Goal: Task Accomplishment & Management: Use online tool/utility

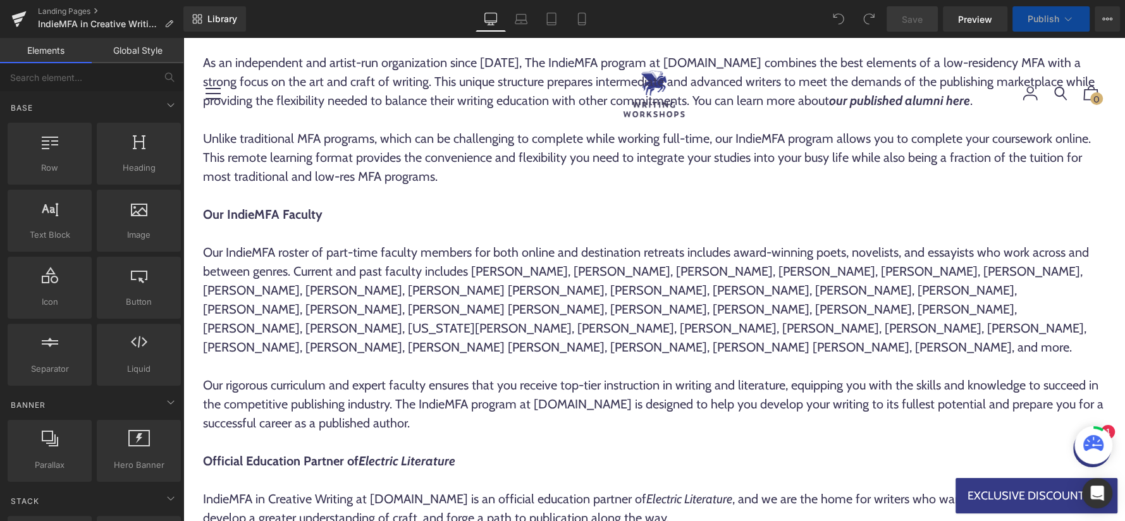
scroll to position [1623, 0]
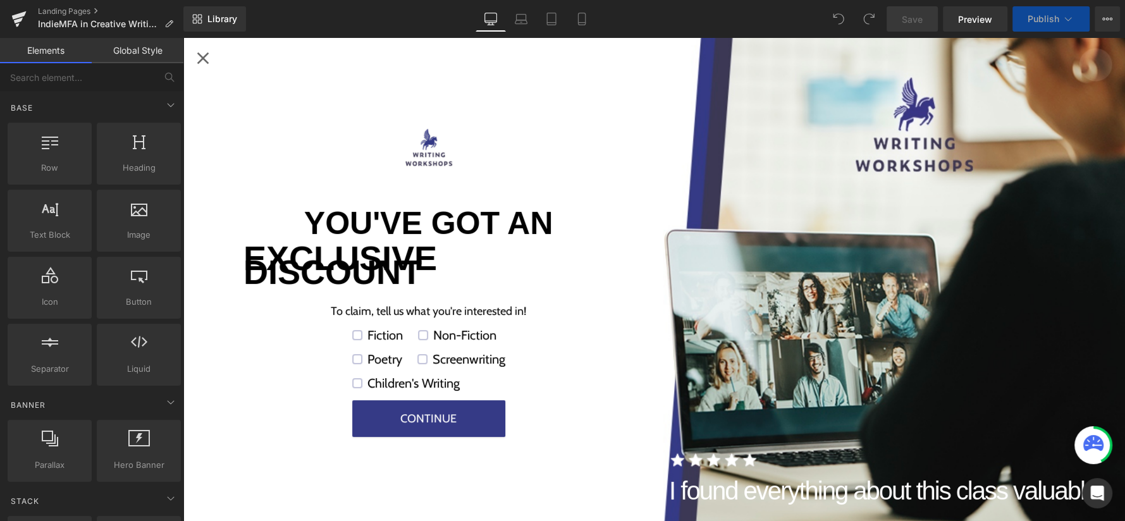
click at [202, 58] on div "Close popup" at bounding box center [203, 58] width 20 height 20
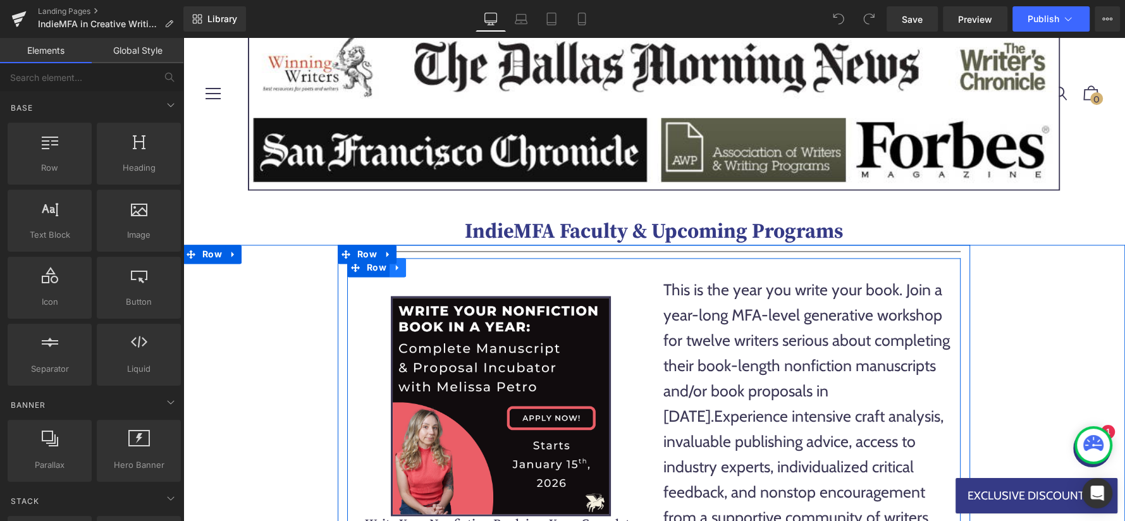
click at [398, 262] on icon at bounding box center [397, 266] width 9 height 9
click at [416, 263] on icon at bounding box center [414, 267] width 9 height 9
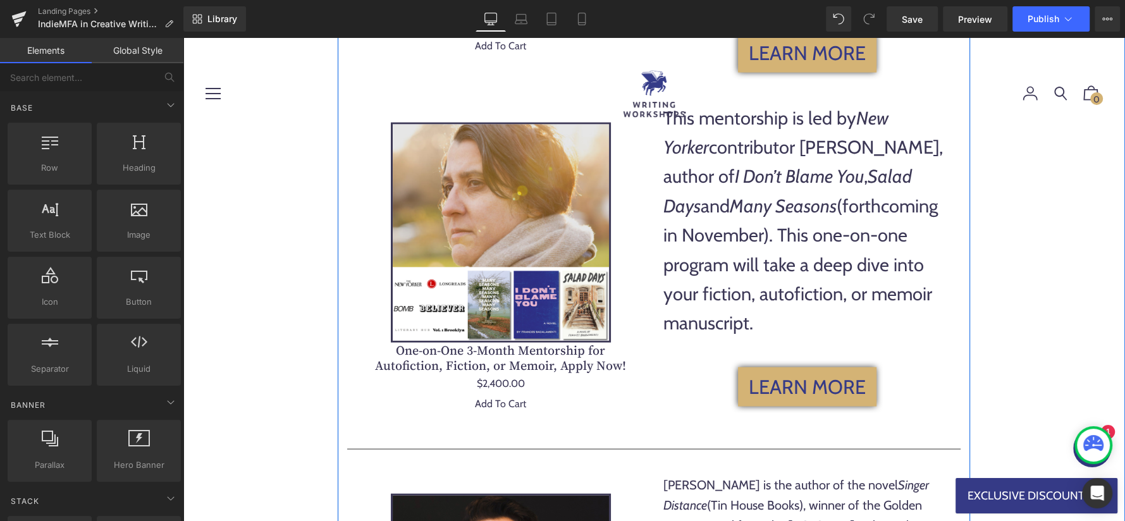
scroll to position [2543, 0]
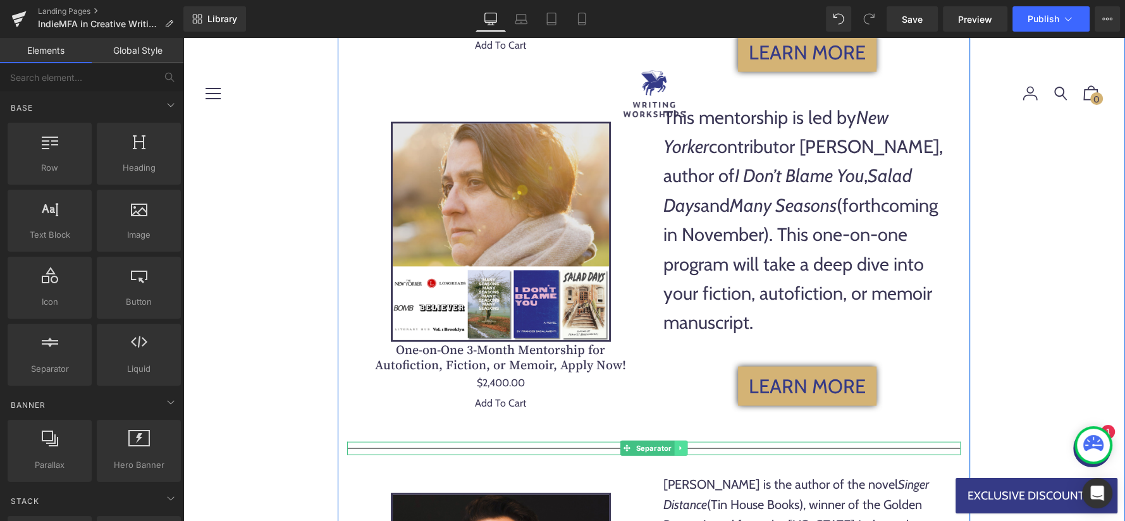
click at [682, 445] on icon at bounding box center [680, 449] width 7 height 8
click at [674, 445] on icon at bounding box center [674, 448] width 7 height 7
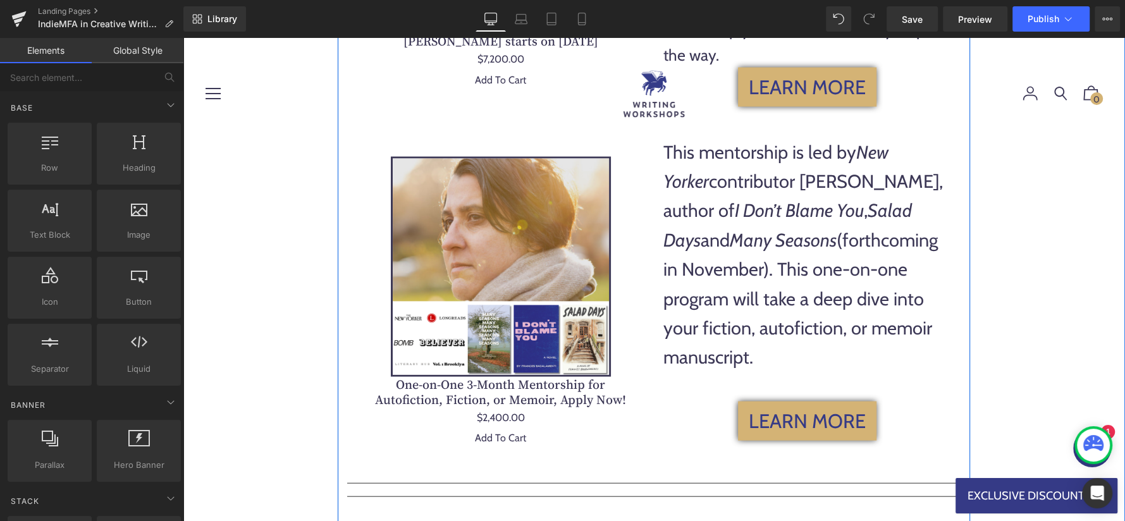
scroll to position [2443, 0]
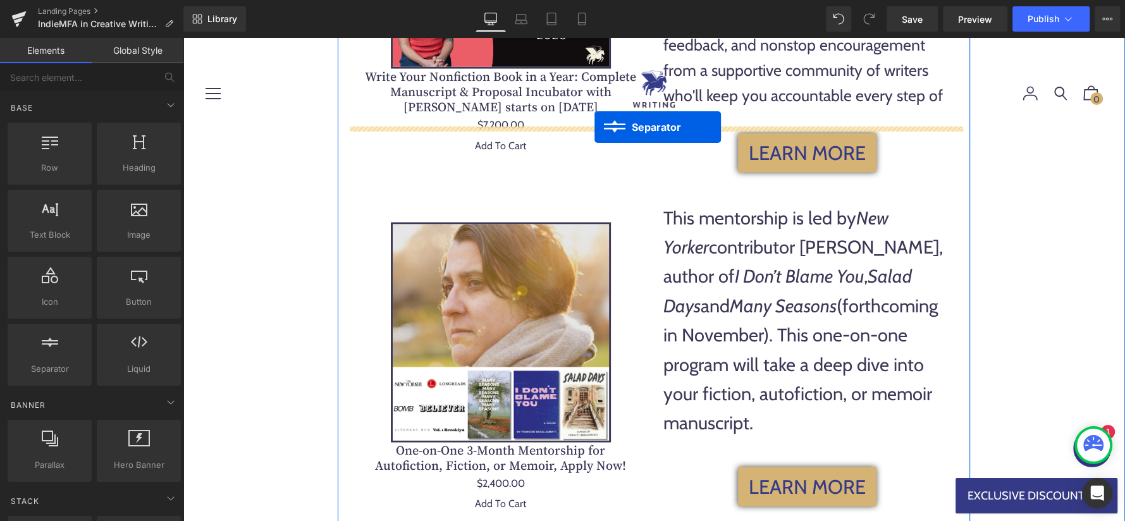
drag, startPoint x: 606, startPoint y: 491, endPoint x: 594, endPoint y: 128, distance: 363.8
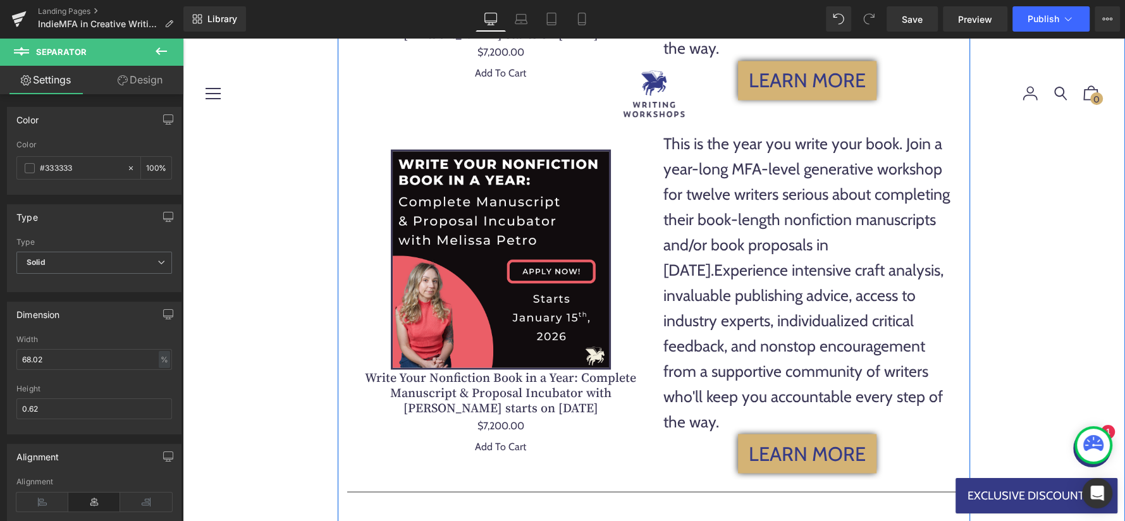
scroll to position [2171, 0]
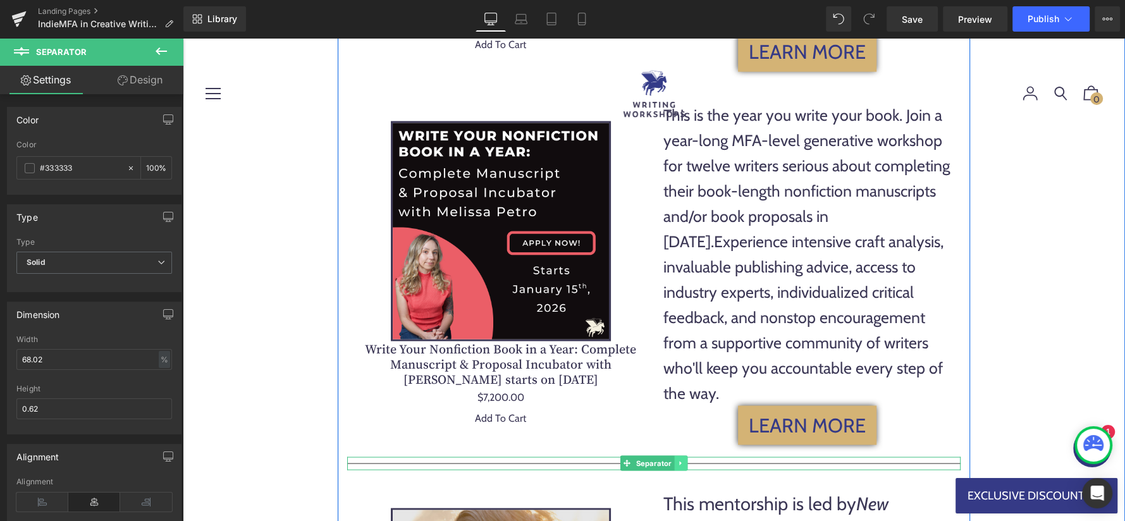
click at [680, 459] on icon at bounding box center [680, 463] width 7 height 8
click at [671, 459] on icon at bounding box center [674, 462] width 7 height 7
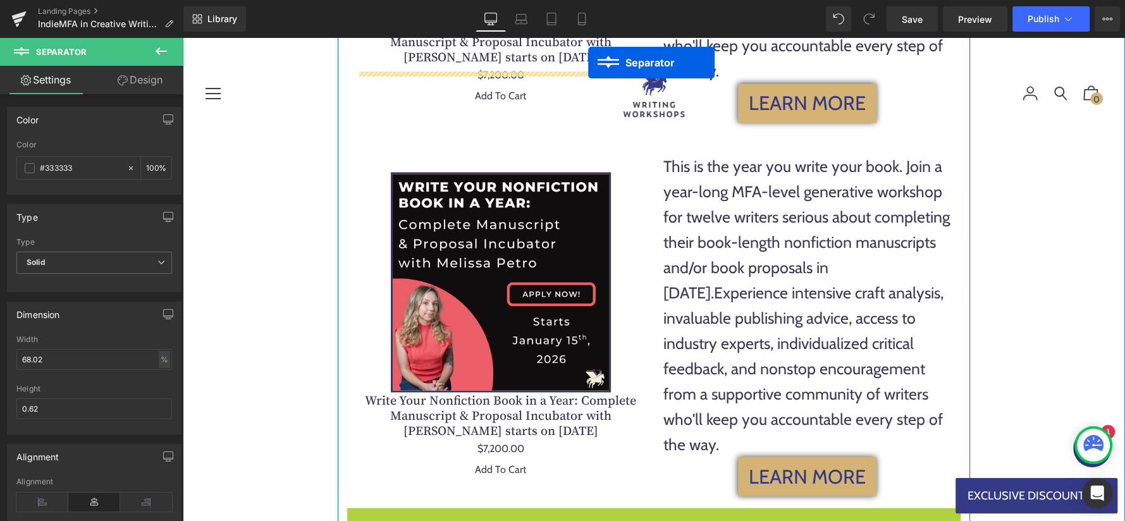
scroll to position [2031, 0]
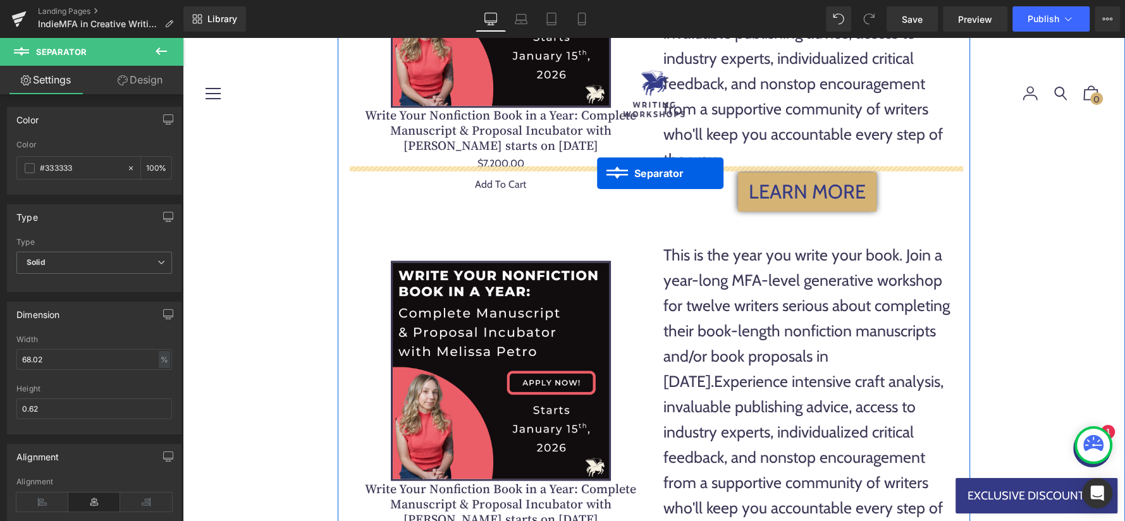
drag, startPoint x: 607, startPoint y: 367, endPoint x: 597, endPoint y: 173, distance: 195.0
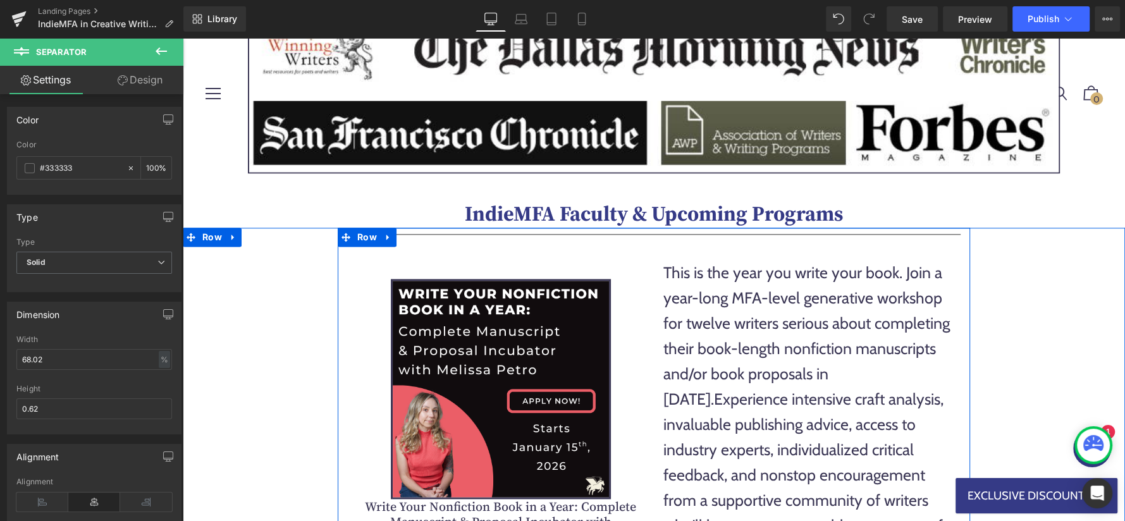
scroll to position [1633, 0]
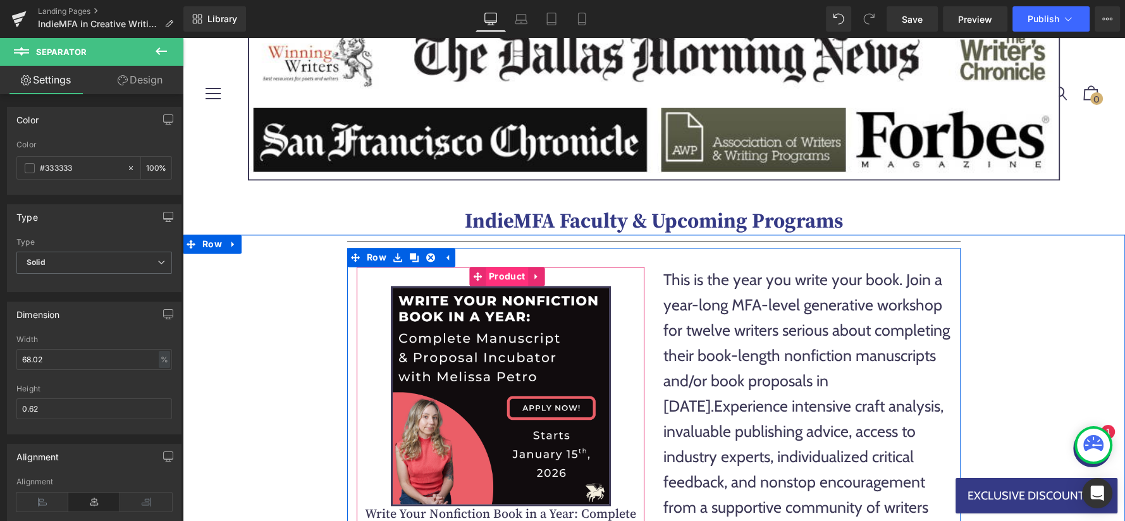
click at [496, 267] on span "Product" at bounding box center [507, 276] width 42 height 19
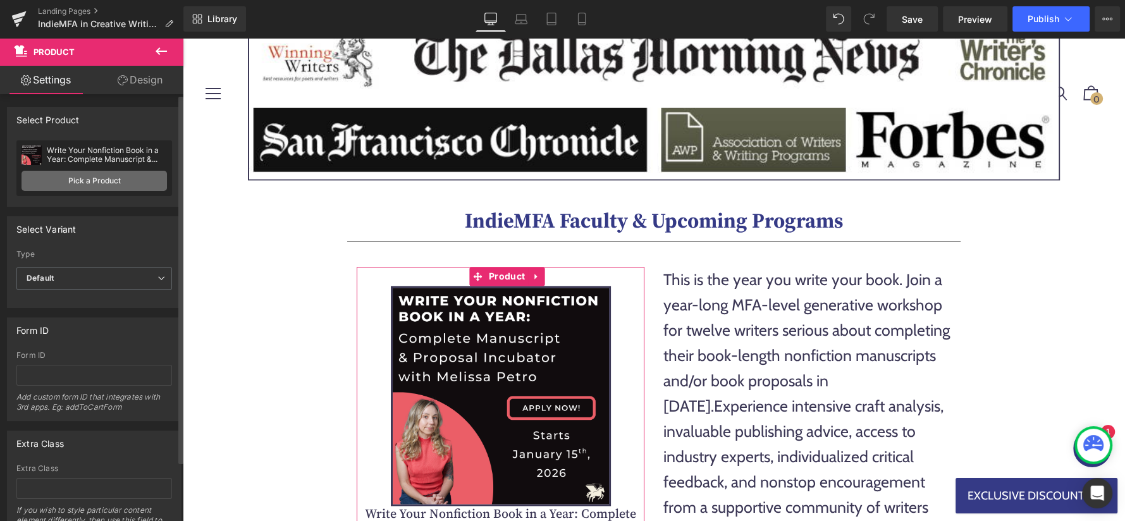
click at [121, 180] on link "Pick a Product" at bounding box center [94, 181] width 145 height 20
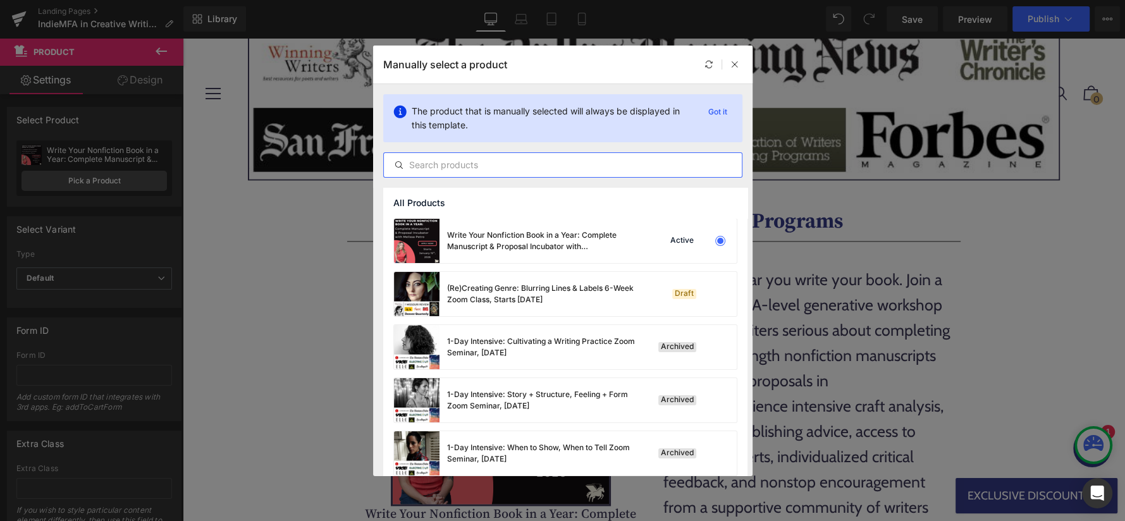
click at [474, 168] on input "text" at bounding box center [563, 164] width 358 height 15
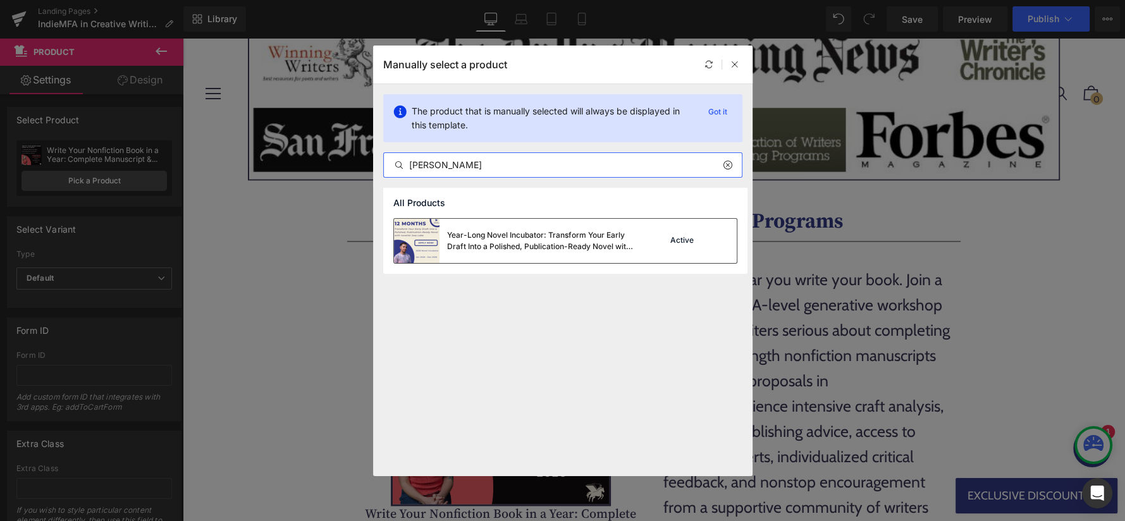
type input "[PERSON_NAME]"
click at [412, 249] on img at bounding box center [417, 241] width 46 height 44
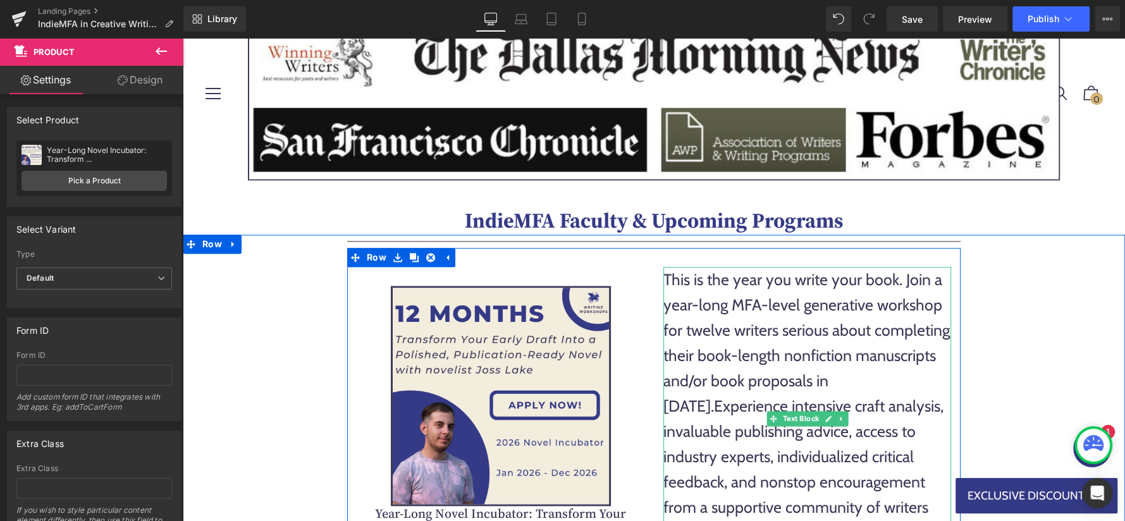
scroll to position [1750, 0]
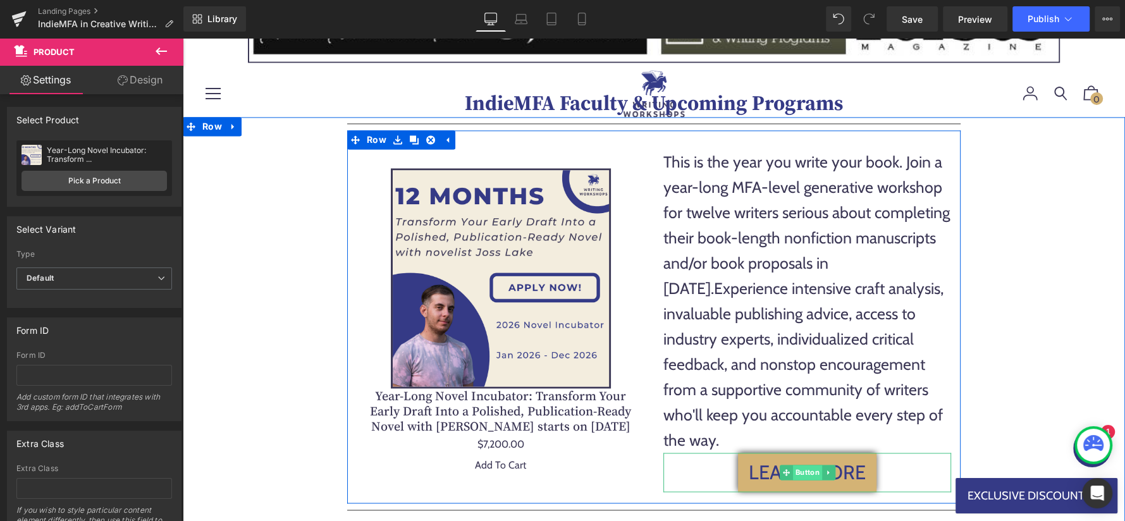
click at [796, 465] on span "Button" at bounding box center [806, 472] width 29 height 15
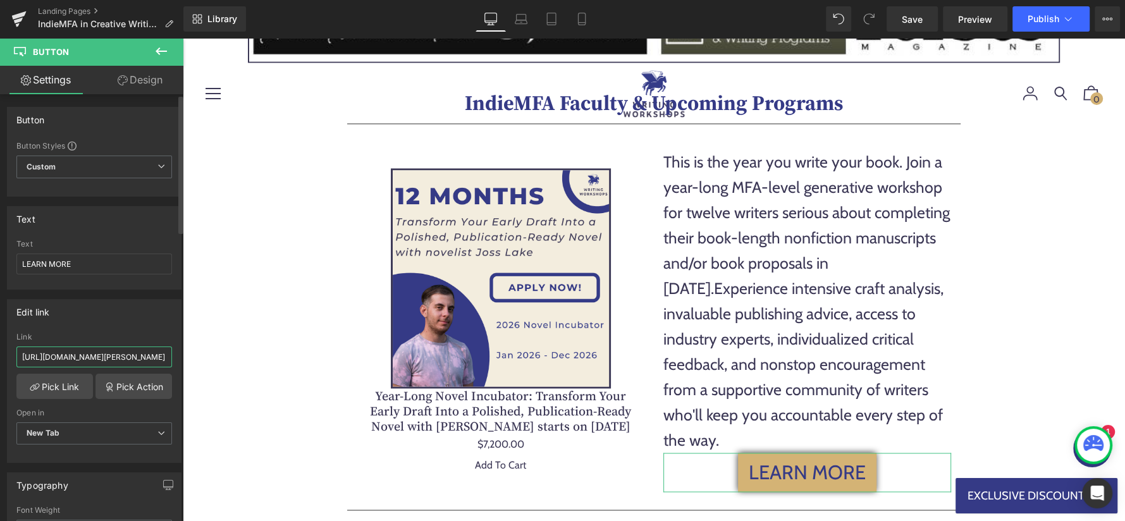
click at [86, 350] on input "[URL][DOMAIN_NAME][PERSON_NAME]" at bounding box center [94, 357] width 156 height 21
paste input "year-long-novel-incubator-transform-your-early-draft-into-a-polished-publicatio…"
type input "[URL][DOMAIN_NAME][PERSON_NAME]"
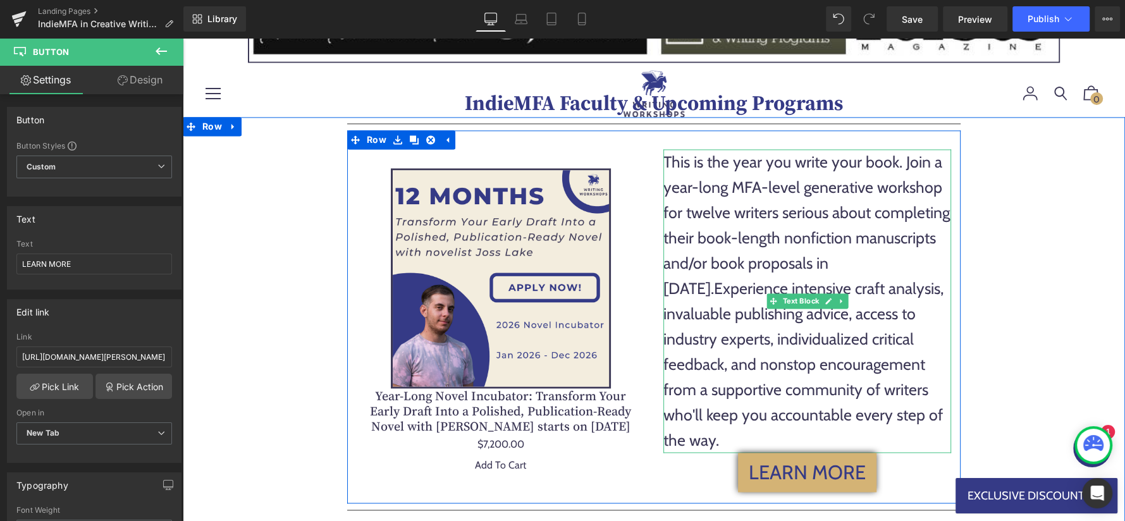
click at [749, 195] on div "This is the year you write your book. Join a year-long MFA-level generative wor…" at bounding box center [807, 301] width 288 height 304
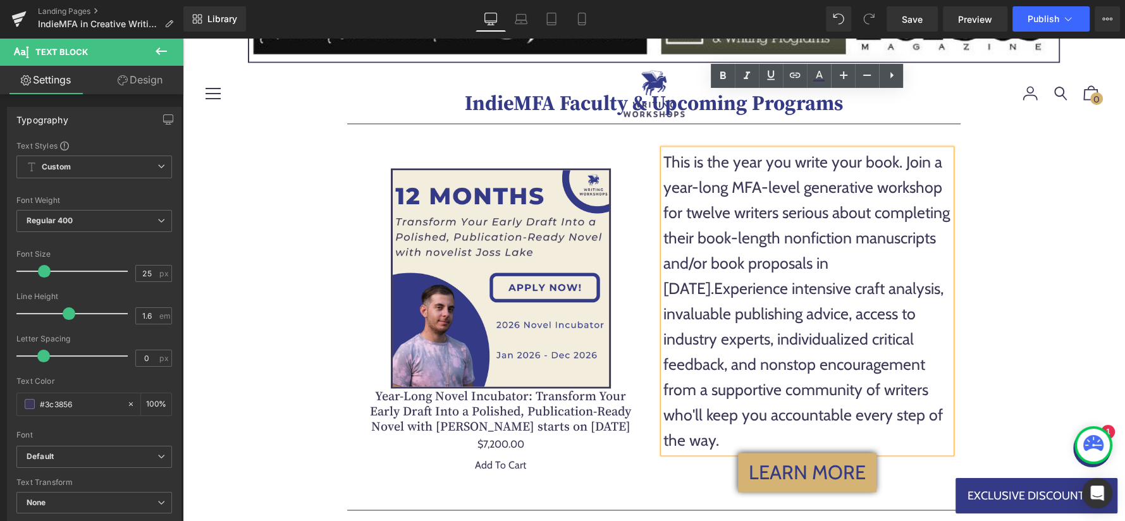
click at [749, 279] on span "Experience intensive craft analysis, invaluable publishing advice, access to in…" at bounding box center [803, 364] width 280 height 171
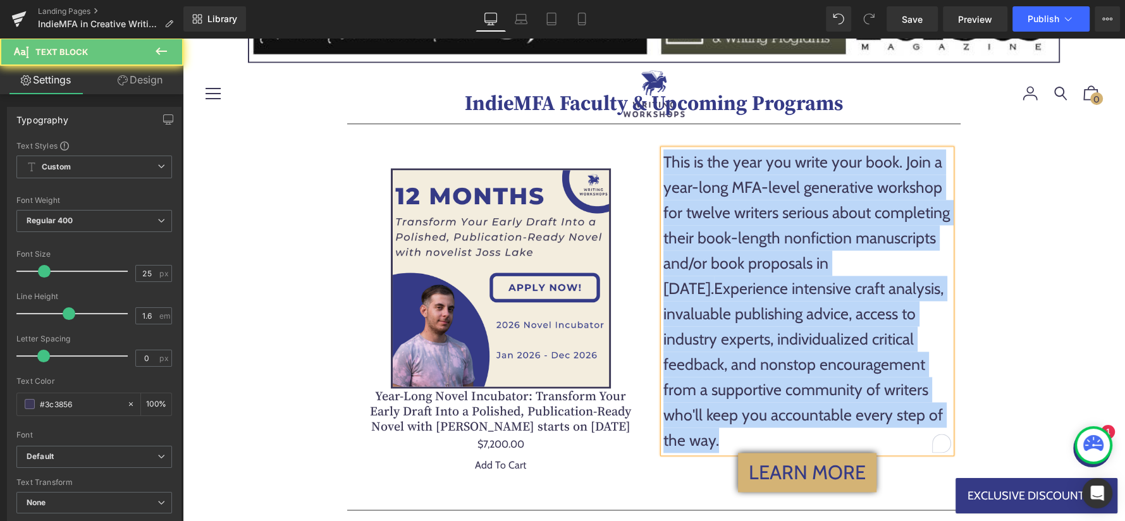
paste div "To enrich screen reader interactions, please activate Accessibility in Grammarl…"
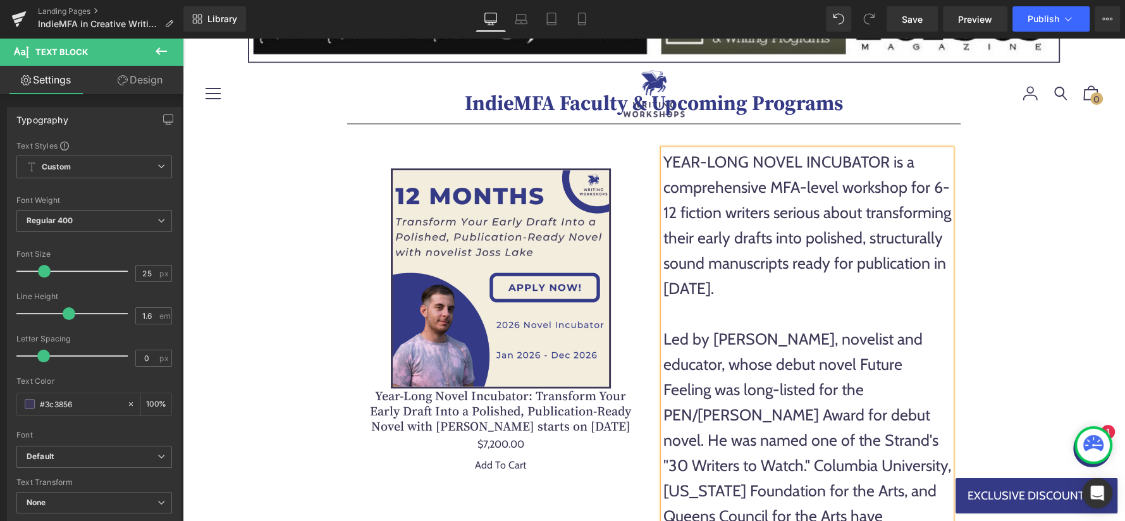
click at [880, 237] on div "YEAR-LONG NOVEL INCUBATOR is a comprehensive MFA-level workshop for 6-12 fictio…" at bounding box center [807, 225] width 288 height 152
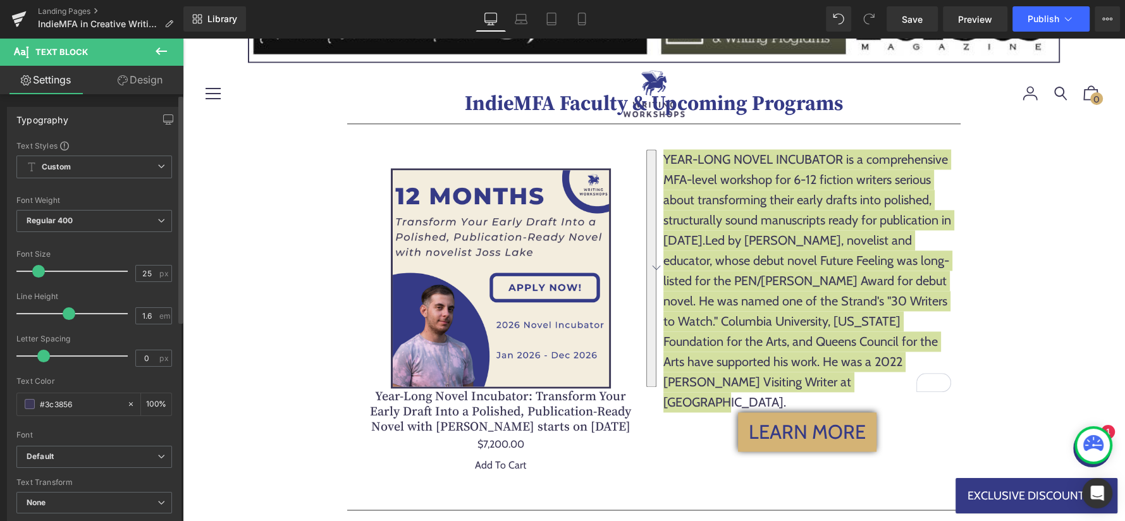
click at [38, 269] on span at bounding box center [38, 271] width 13 height 13
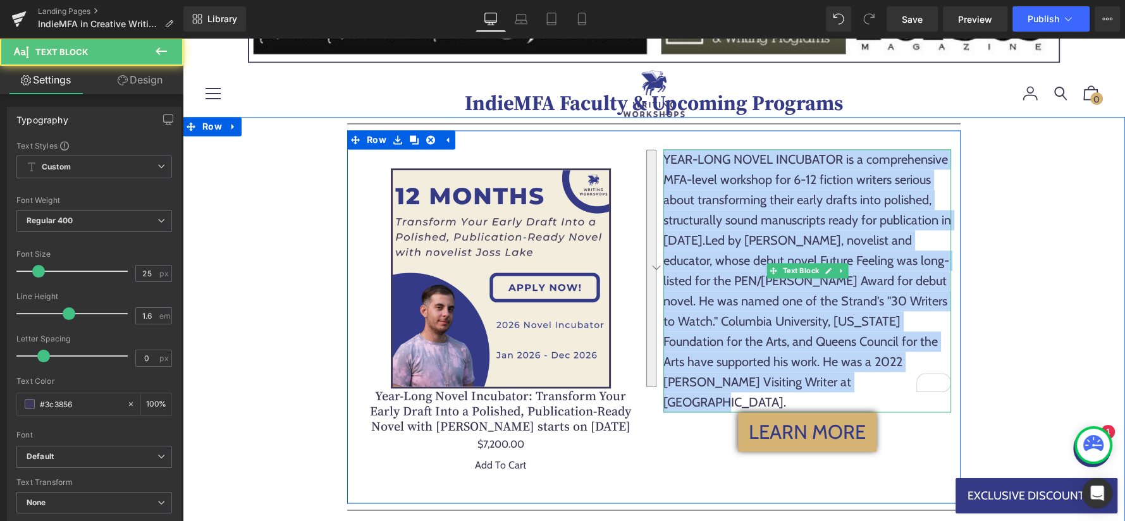
click at [795, 328] on div "YEAR-LONG NOVEL INCUBATOR is a comprehensive MFA-level workshop for 6-12 fictio…" at bounding box center [807, 280] width 288 height 263
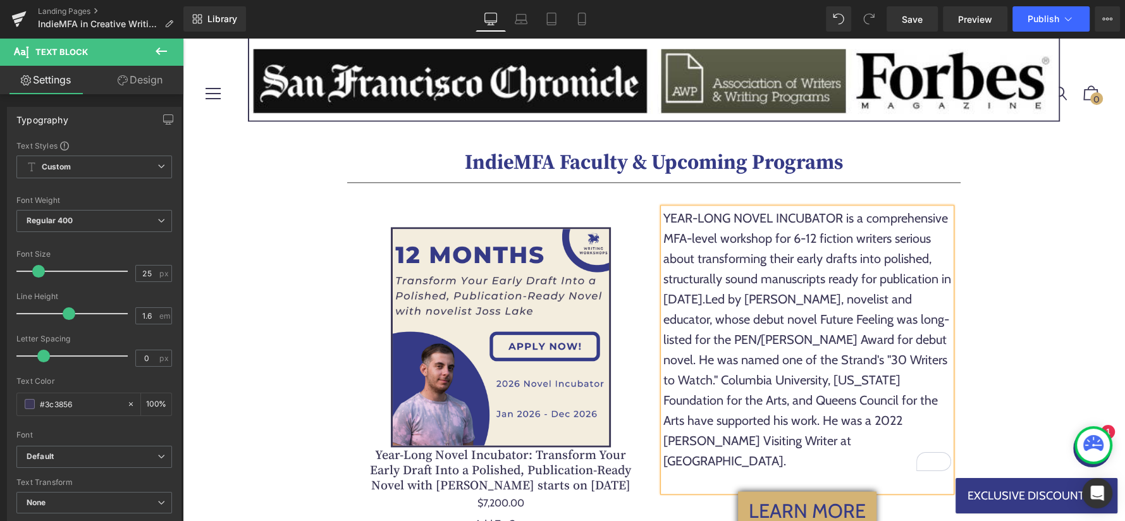
scroll to position [1661, 0]
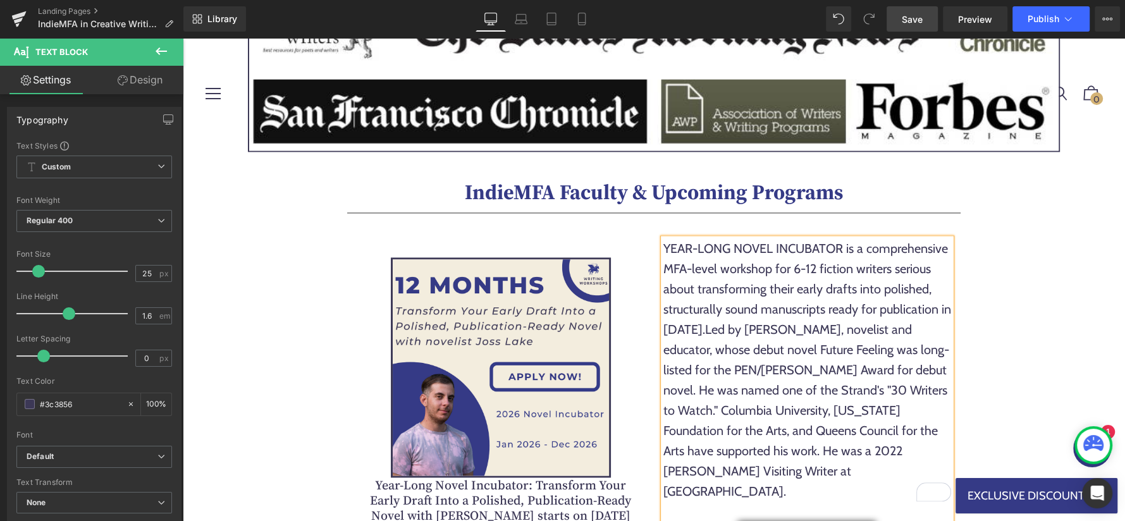
drag, startPoint x: 926, startPoint y: 16, endPoint x: 577, endPoint y: 224, distance: 406.0
click at [926, 16] on link "Save" at bounding box center [912, 18] width 51 height 25
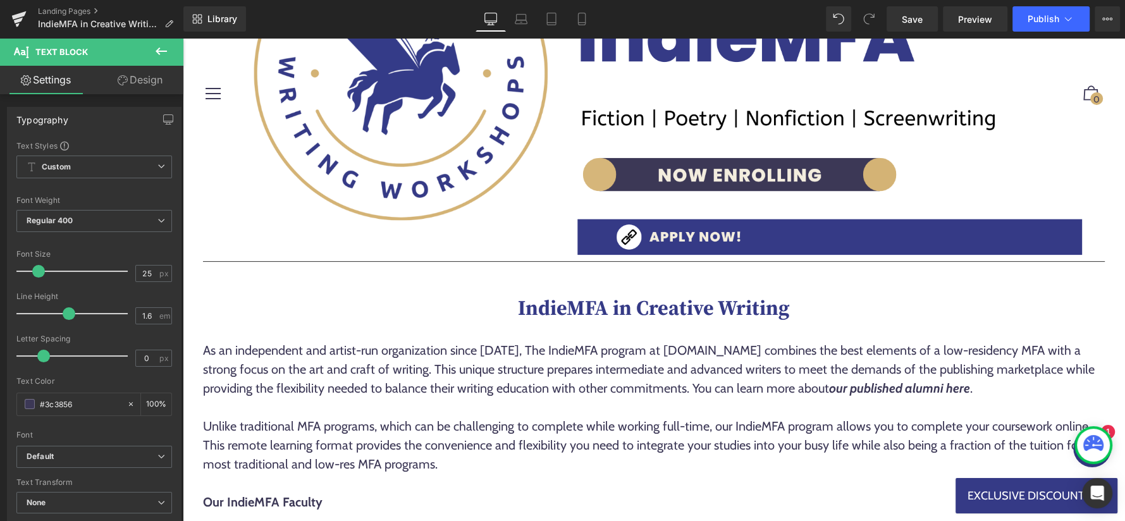
scroll to position [0, 0]
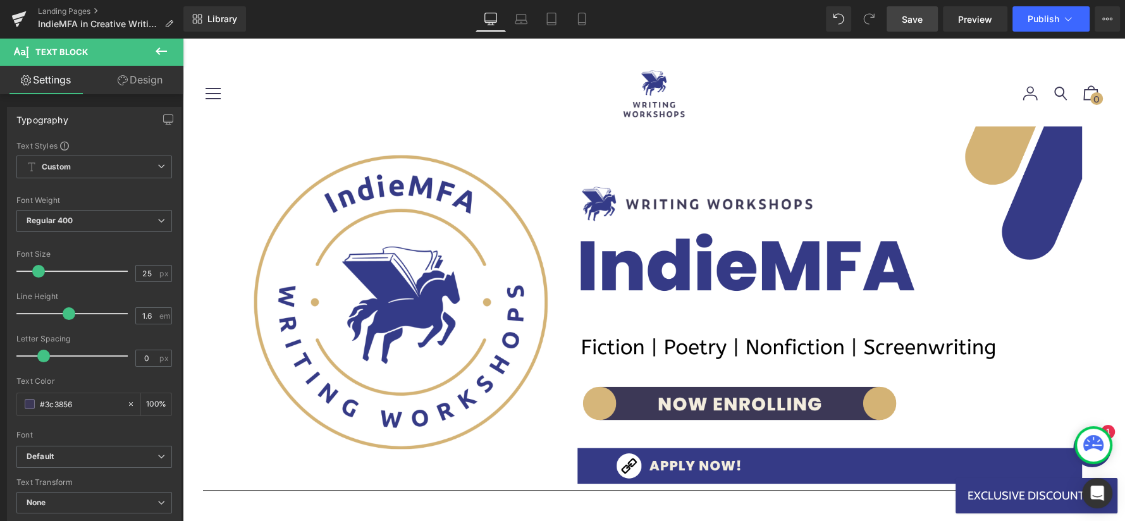
click at [912, 25] on span "Save" at bounding box center [912, 19] width 21 height 13
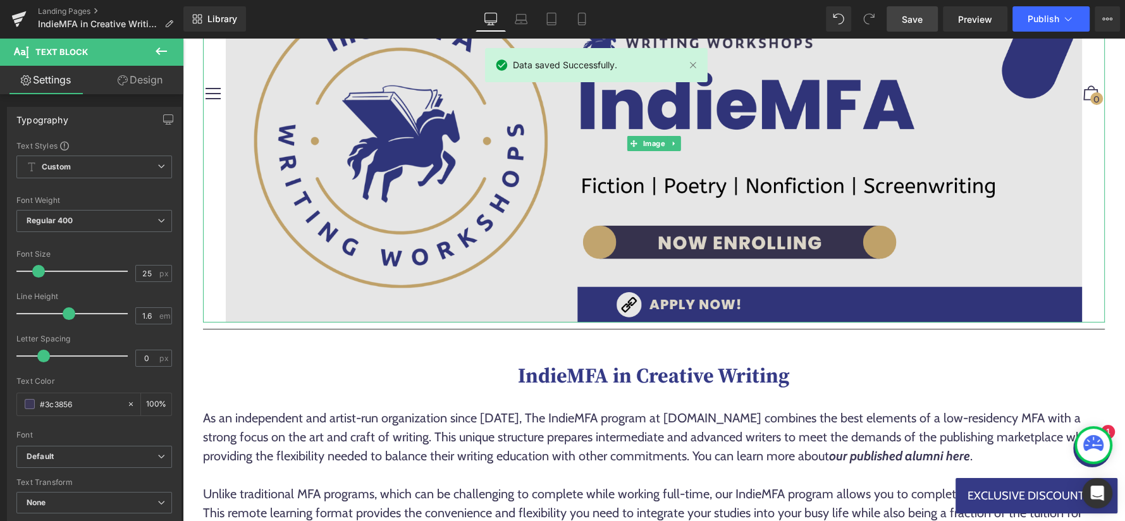
scroll to position [173, 0]
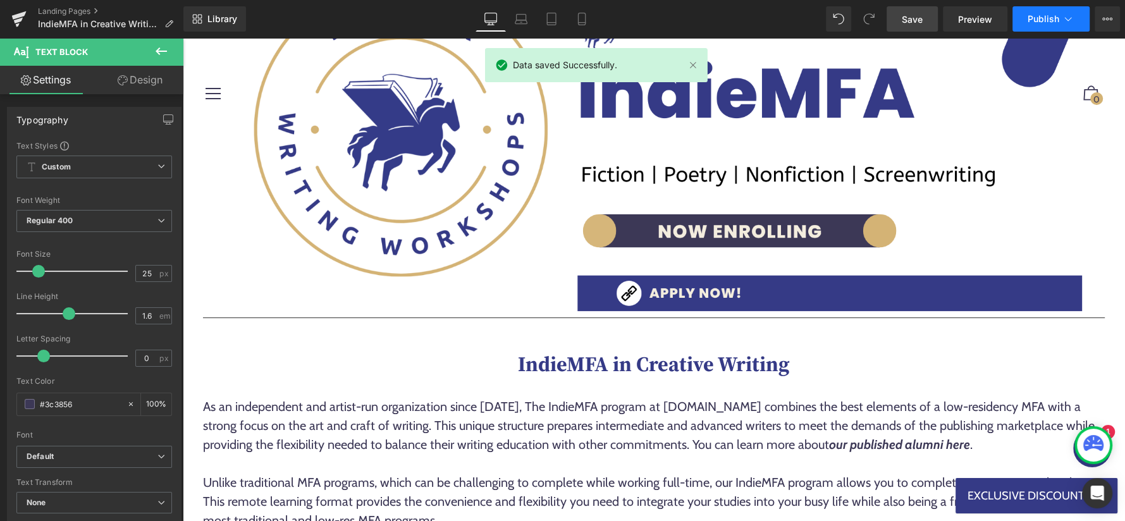
click at [1071, 21] on icon at bounding box center [1068, 19] width 13 height 13
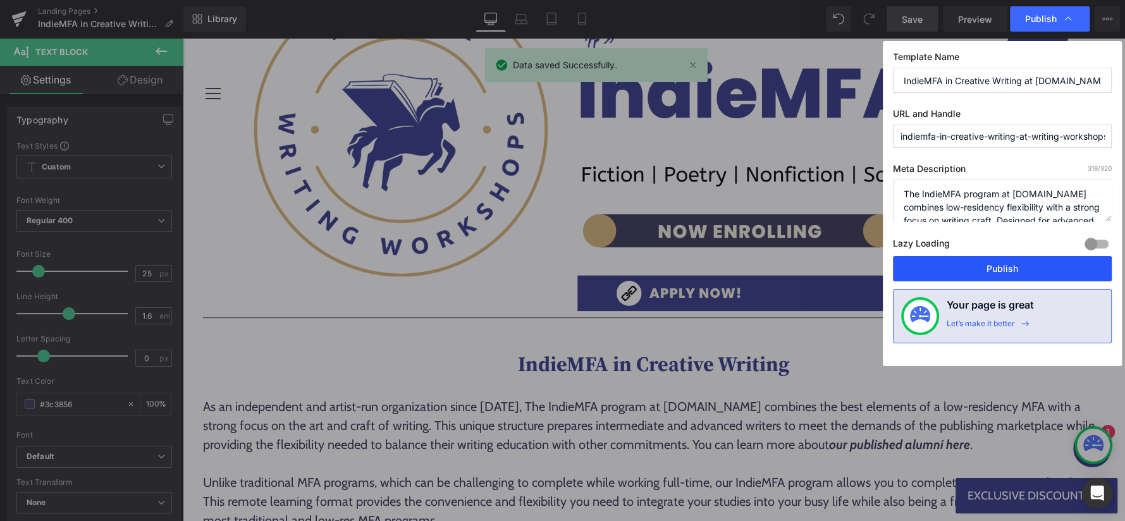
click at [961, 266] on button "Publish" at bounding box center [1002, 268] width 219 height 25
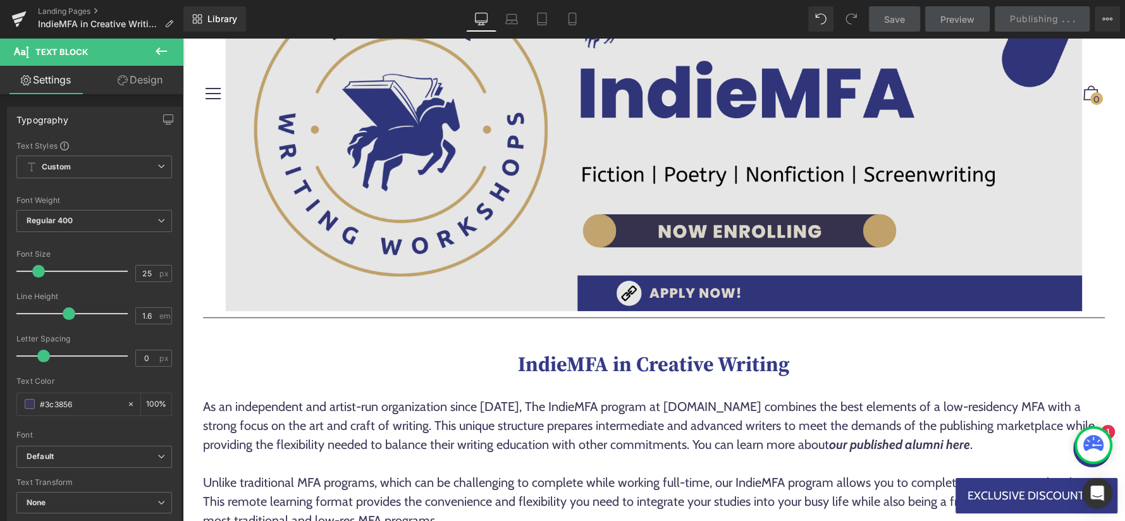
scroll to position [623, 0]
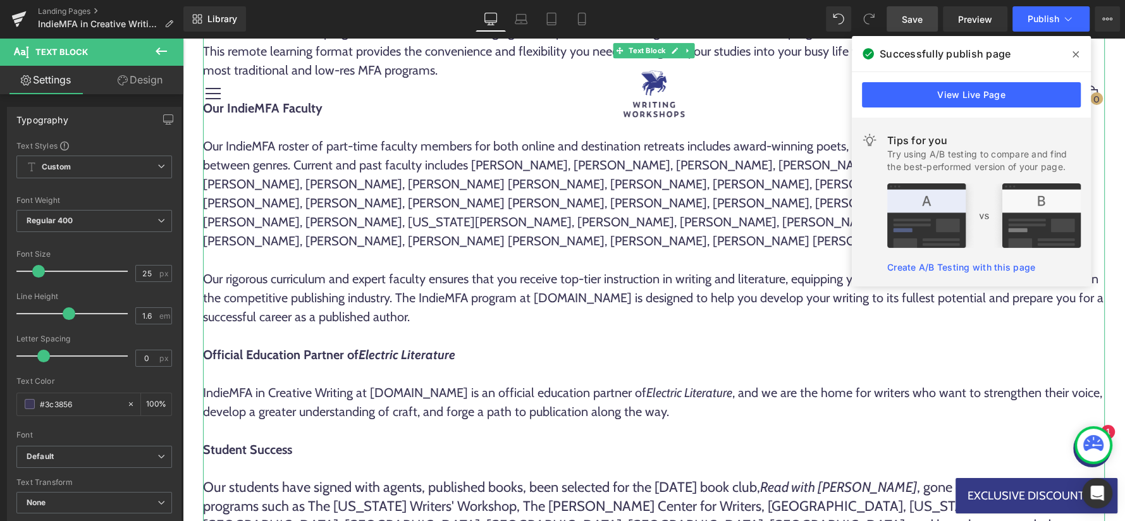
click at [439, 250] on div "To enrich screen reader interactions, please activate Accessibility in Grammarl…" at bounding box center [654, 259] width 902 height 19
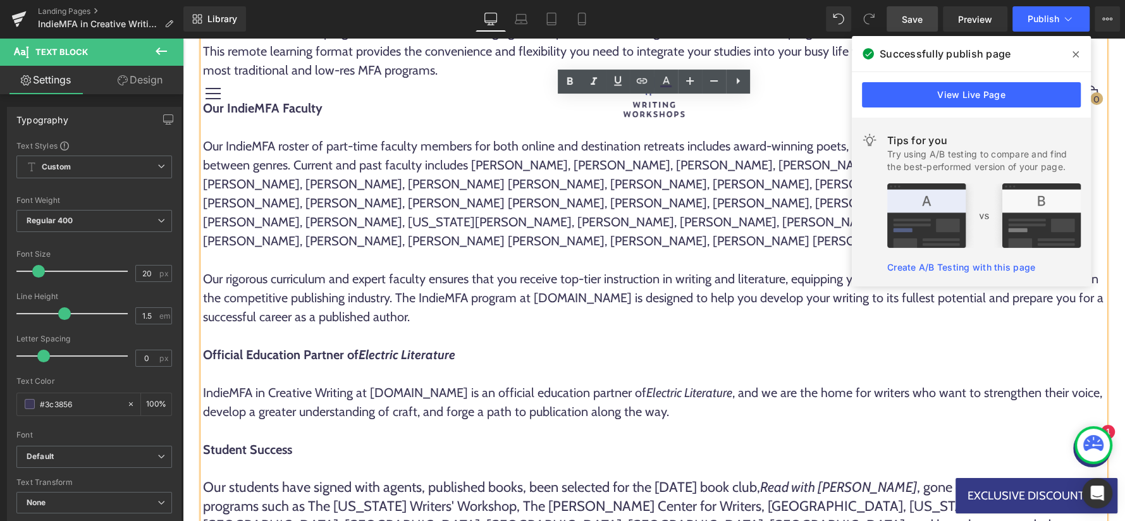
click at [1076, 54] on icon at bounding box center [1076, 54] width 6 height 6
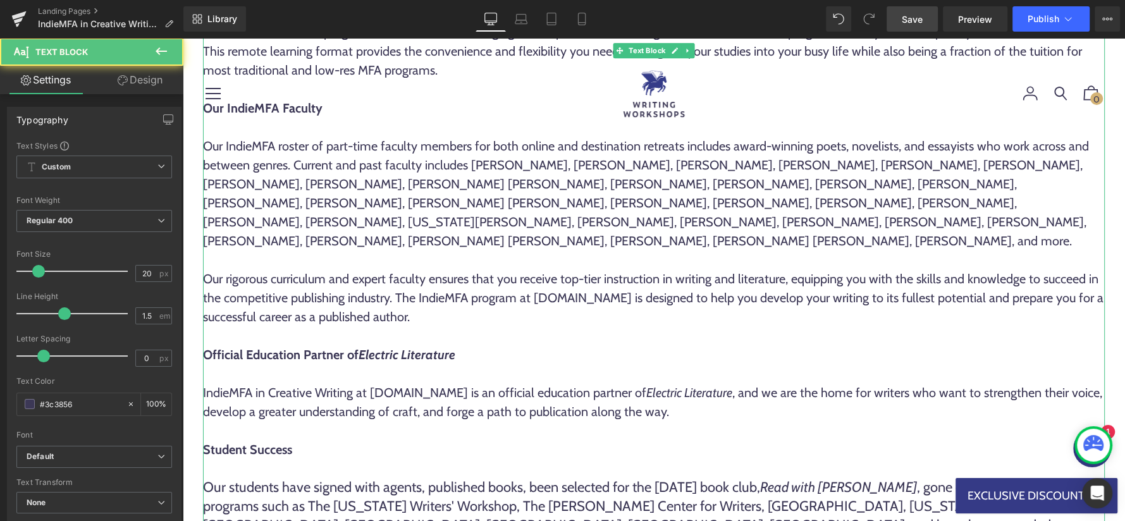
click at [651, 205] on div "Our IndieMFA roster of part-time faculty members for both online and destinatio…" at bounding box center [654, 194] width 902 height 114
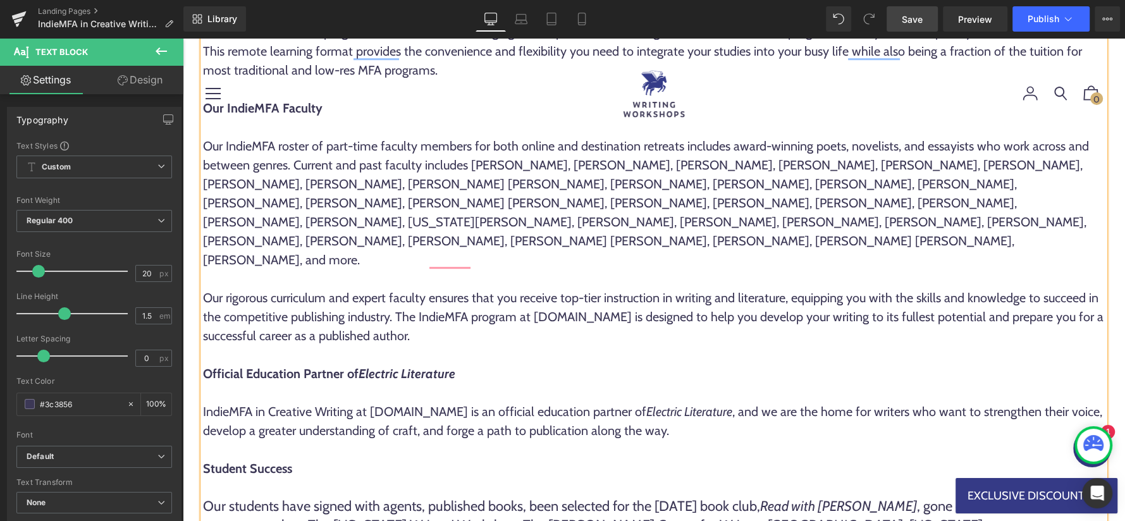
scroll to position [637, 0]
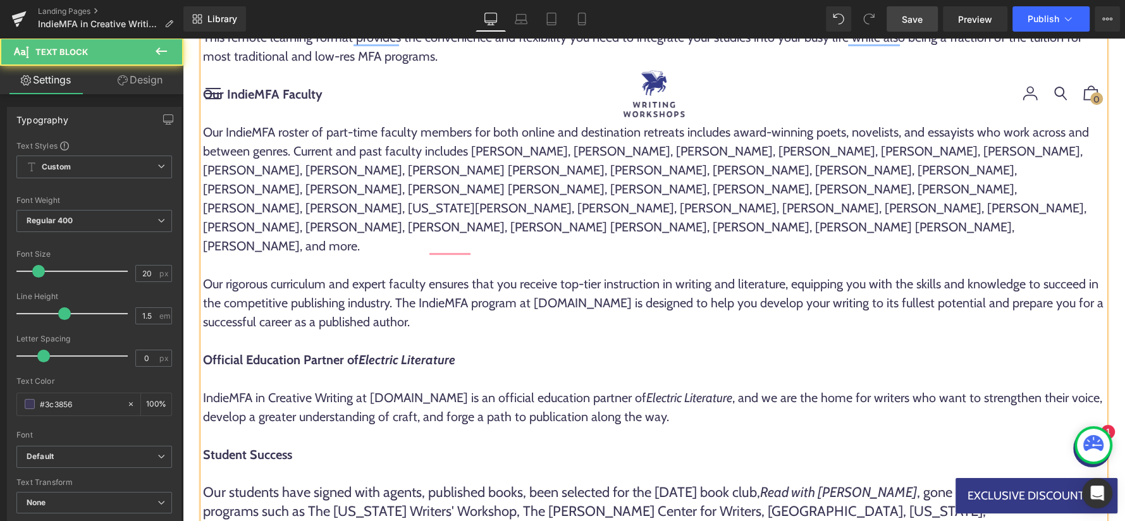
click at [832, 155] on div "Our IndieMFA roster of part-time faculty members for both online and destinatio…" at bounding box center [654, 189] width 902 height 133
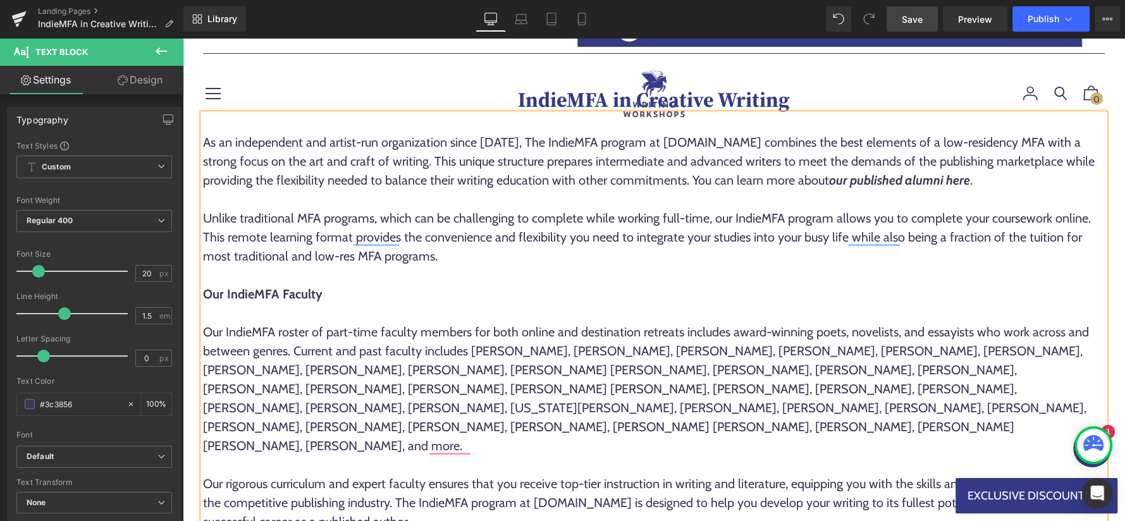
scroll to position [440, 0]
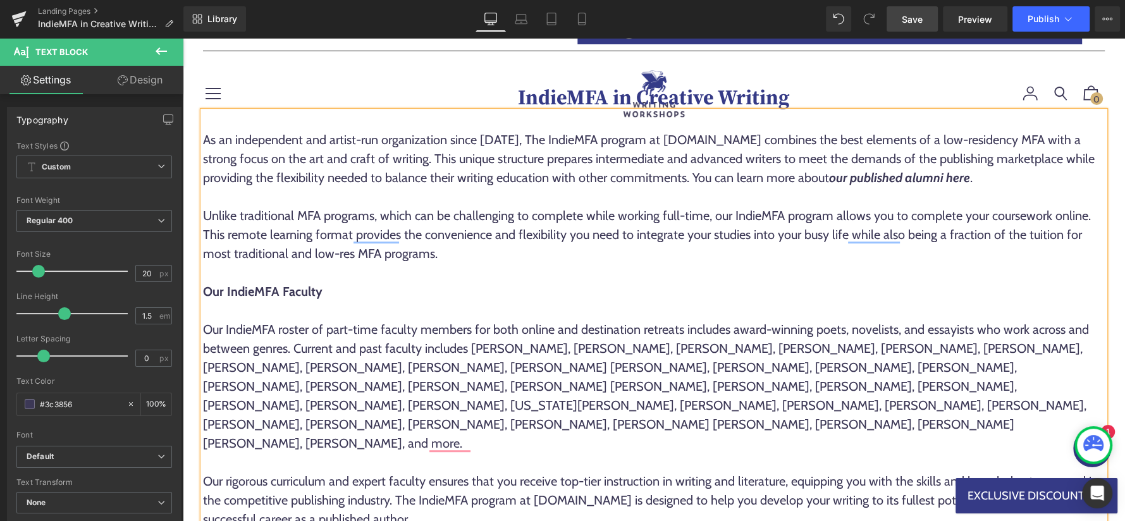
click at [710, 371] on div "Our IndieMFA roster of part-time faculty members for both online and destinatio…" at bounding box center [654, 386] width 902 height 133
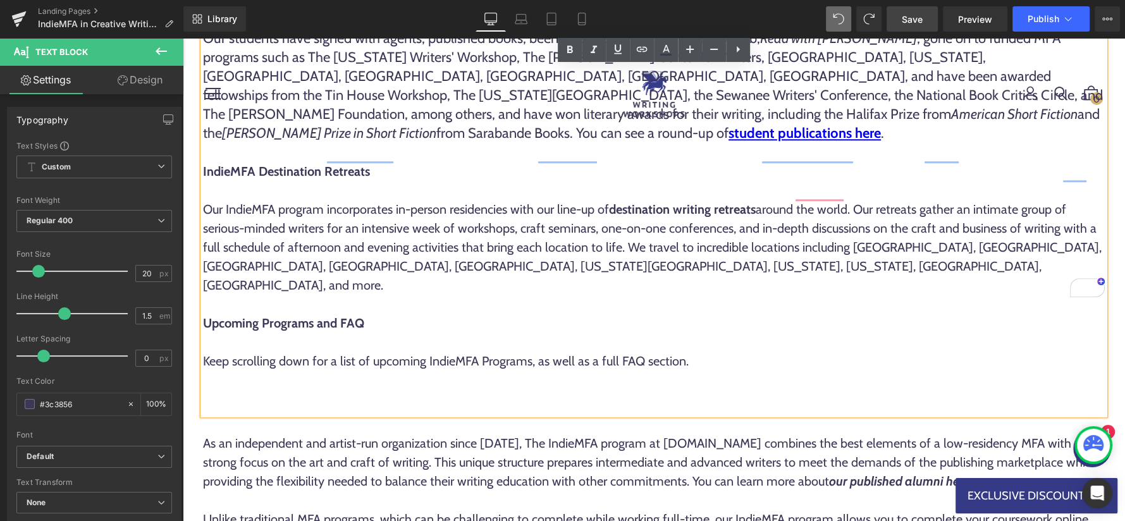
scroll to position [1093, 0]
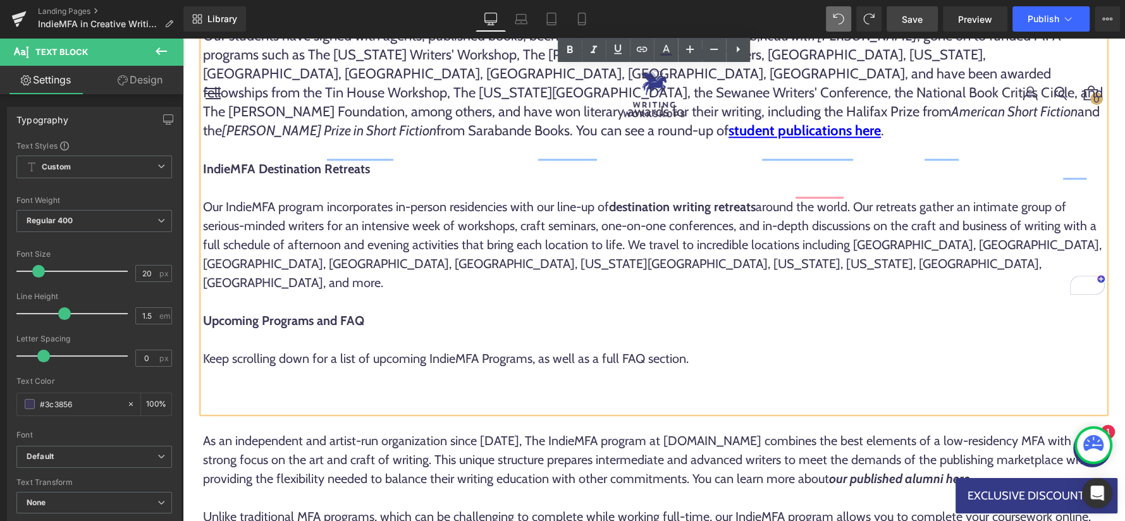
click at [737, 431] on div "As an independent and artist-run organization since [DATE], The IndieMFA progra…" at bounding box center [654, 459] width 902 height 57
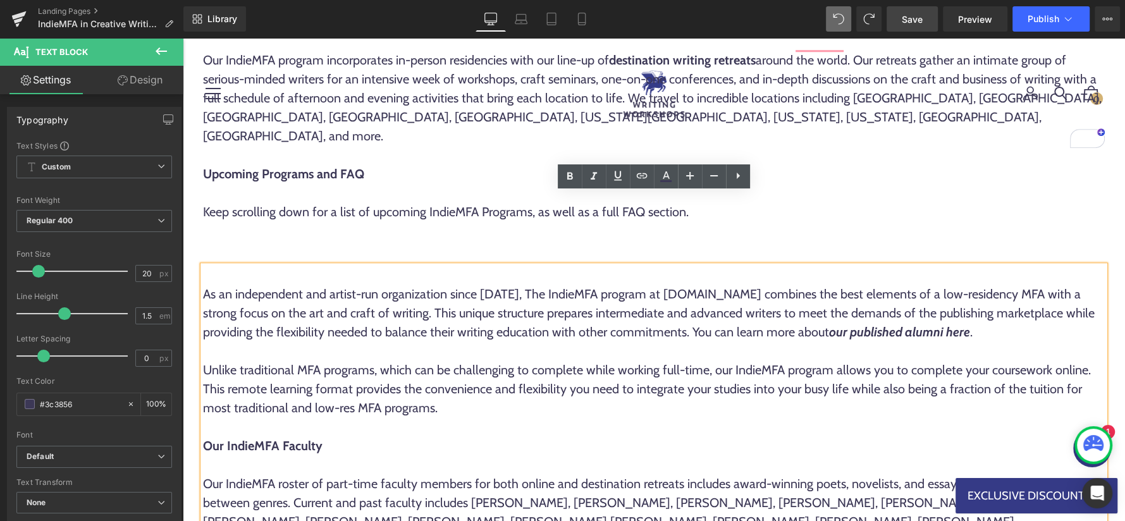
scroll to position [1238, 0]
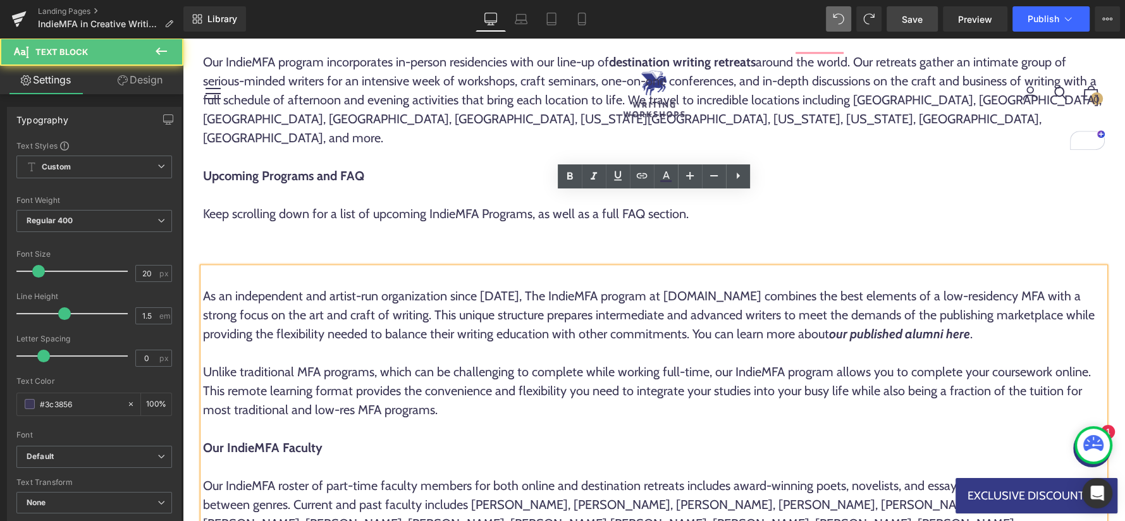
click at [708, 362] on div "Unlike traditional MFA programs, which can be challenging to complete while wor…" at bounding box center [654, 390] width 902 height 57
click at [851, 204] on div "Keep scrolling down for a list of upcoming IndieMFA Programs, as well as a full…" at bounding box center [654, 213] width 902 height 19
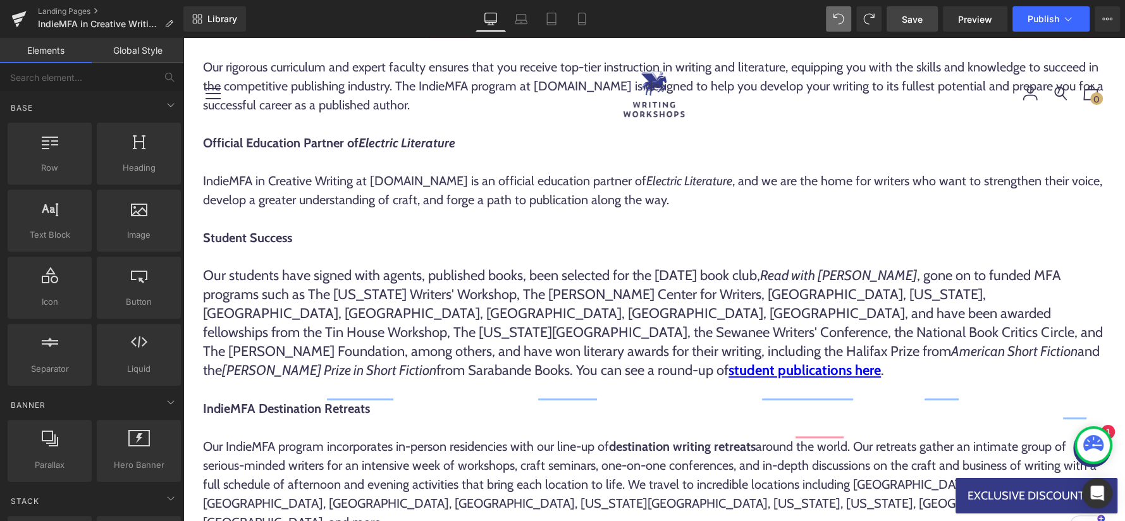
scroll to position [629, 0]
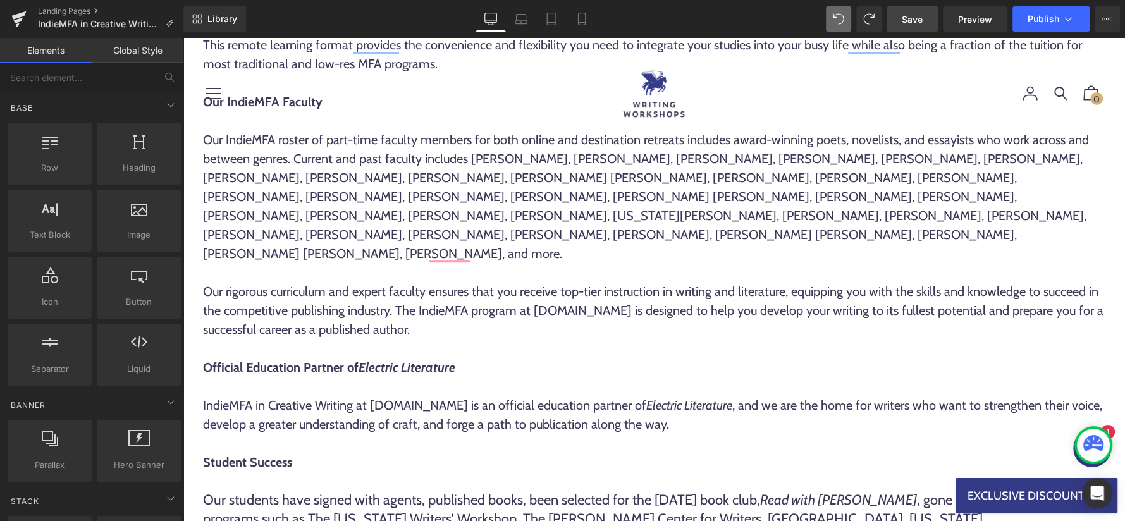
click at [901, 18] on link "Save" at bounding box center [912, 18] width 51 height 25
